Goal: Find specific page/section: Find specific page/section

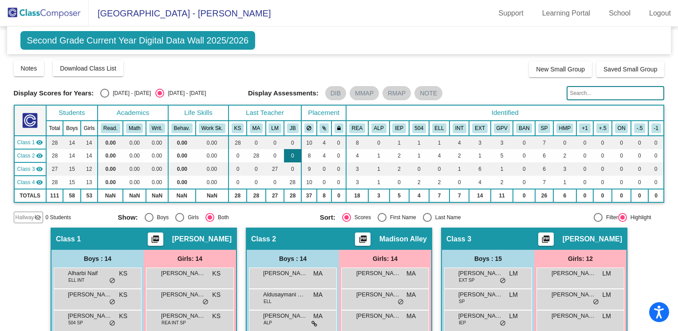
scroll to position [59, 0]
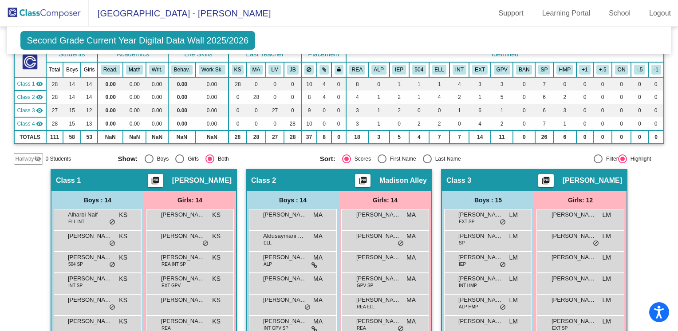
click at [44, 18] on img at bounding box center [44, 13] width 89 height 26
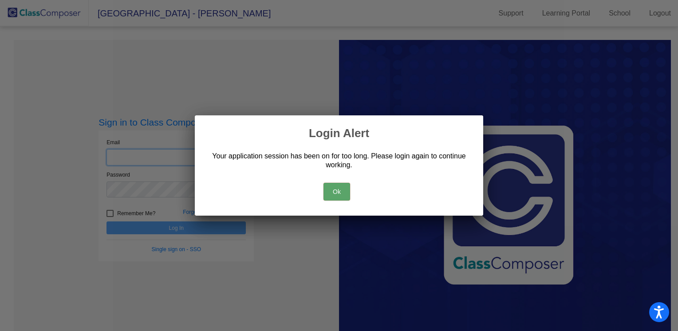
type input "[EMAIL_ADDRESS][DOMAIN_NAME]"
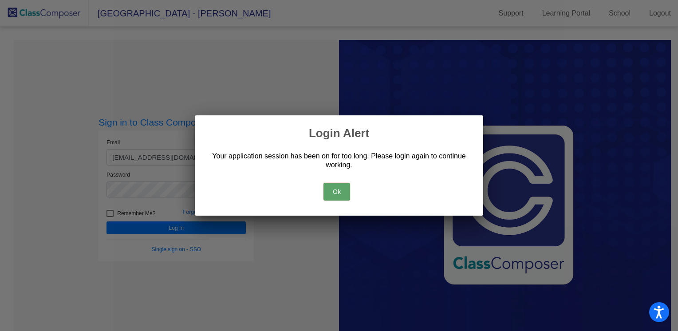
click at [339, 185] on button "Ok" at bounding box center [337, 192] width 27 height 18
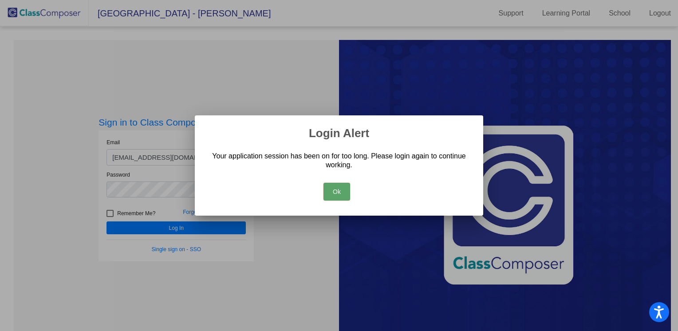
click at [330, 192] on button "Ok" at bounding box center [337, 192] width 27 height 18
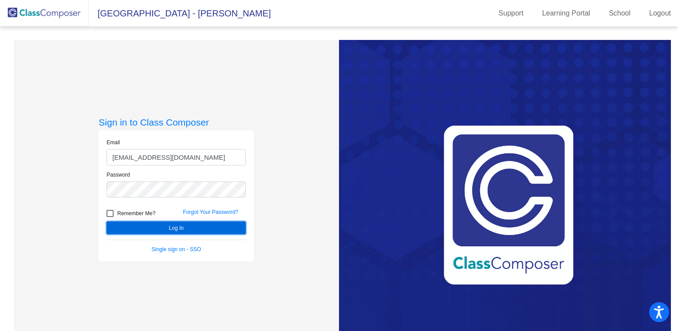
click at [211, 228] on button "Log In" at bounding box center [176, 227] width 139 height 13
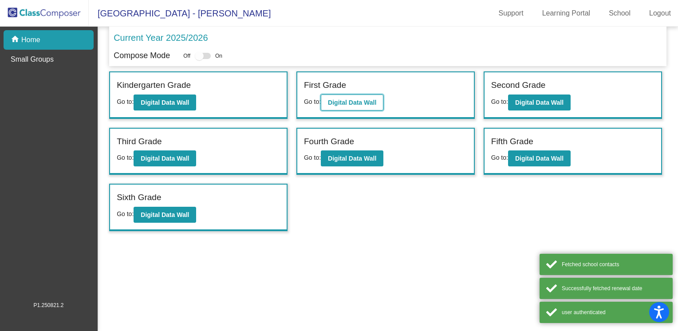
click at [359, 99] on b "Digital Data Wall" at bounding box center [352, 102] width 48 height 7
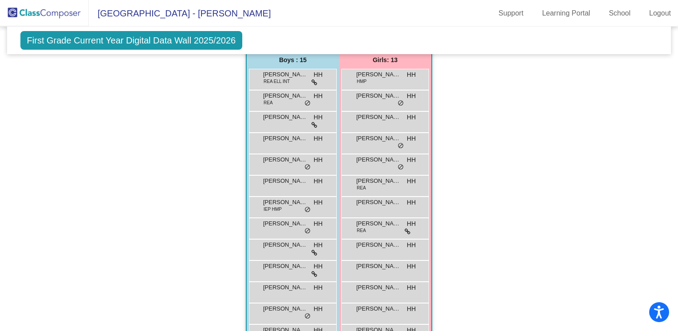
scroll to position [576, 0]
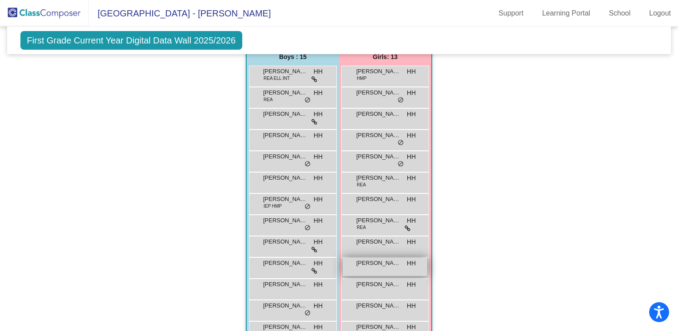
click at [378, 262] on span "[PERSON_NAME]" at bounding box center [378, 263] width 44 height 9
